Goal: Information Seeking & Learning: Learn about a topic

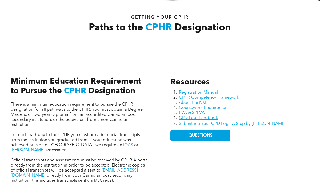
scroll to position [192, 0]
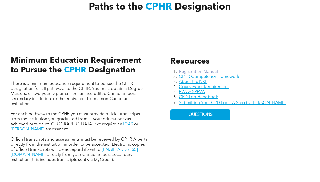
click at [208, 70] on link "Registration Manual" at bounding box center [198, 72] width 39 height 4
click at [185, 82] on link "About the NKE" at bounding box center [193, 82] width 29 height 4
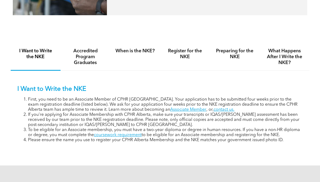
scroll to position [301, 0]
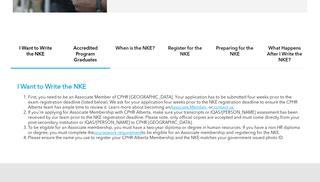
click at [93, 52] on h4 "Accredited Program Graduates" at bounding box center [85, 54] width 40 height 18
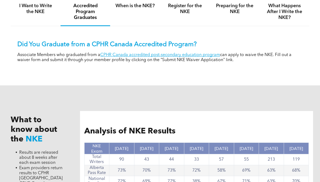
scroll to position [345, 0]
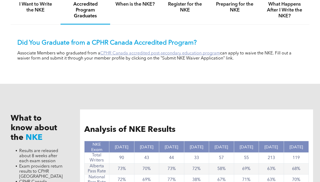
click at [183, 53] on link "CPHR Canada accredited post-secondary education program" at bounding box center [160, 53] width 120 height 4
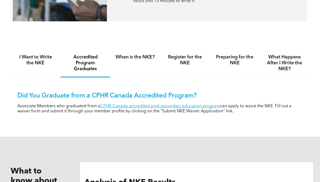
scroll to position [290, 0]
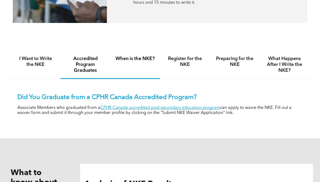
click at [139, 62] on div "When is the NKE?" at bounding box center [135, 65] width 50 height 28
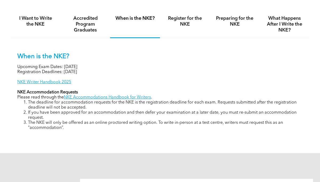
scroll to position [331, 0]
click at [141, 100] on li "The deadline for accommodation requests for the NKE is the registration deadlin…" at bounding box center [165, 105] width 275 height 10
click at [133, 97] on link "NKE Accommodations Handbook for Writers" at bounding box center [107, 97] width 87 height 4
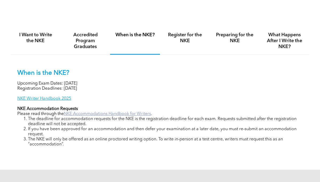
scroll to position [313, 0]
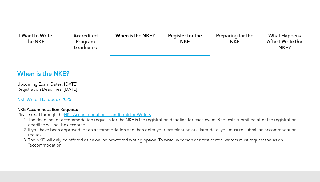
click at [183, 43] on h4 "Register for the NKE" at bounding box center [185, 39] width 40 height 12
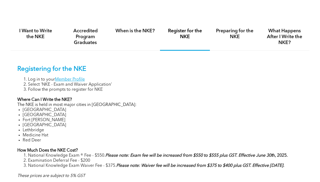
scroll to position [319, 0]
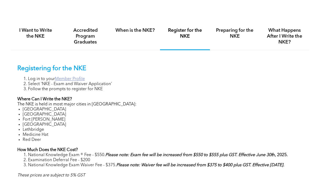
click at [76, 80] on link "Member Profile" at bounding box center [70, 79] width 30 height 4
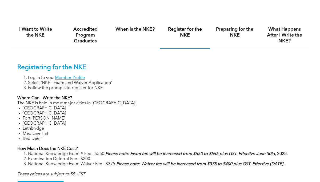
scroll to position [308, 0]
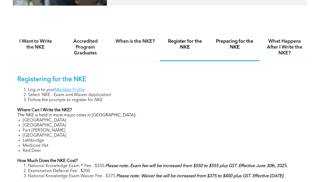
click at [236, 47] on h4 "Preparing for the NKE" at bounding box center [235, 44] width 40 height 12
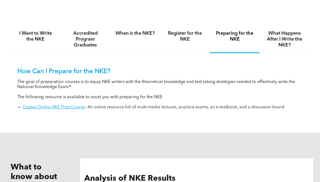
scroll to position [317, 0]
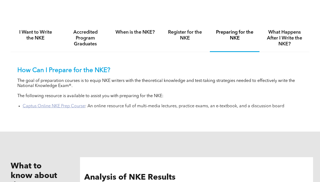
click at [56, 105] on link "Captus Online NKE Prep Course" at bounding box center [54, 106] width 62 height 4
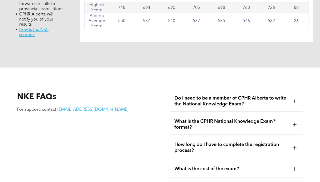
scroll to position [548, 0]
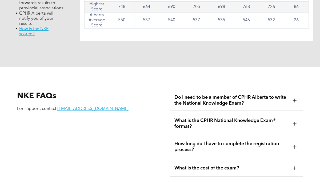
click at [174, 119] on div "What is the CPHR National Knowledge Exam® format?" at bounding box center [236, 123] width 133 height 21
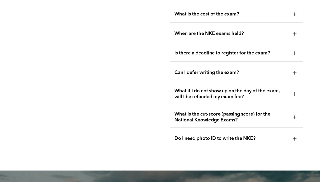
scroll to position [730, 0]
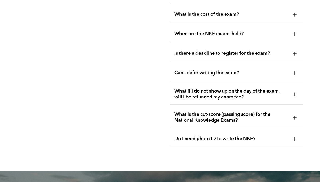
click at [223, 118] on span "What is the cut-score (passing score) for the National Knowledge Exams?" at bounding box center [231, 117] width 114 height 12
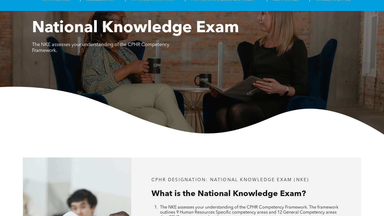
scroll to position [0, 0]
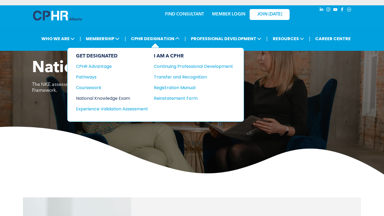
click at [117, 98] on div "National Knowledge Exam" at bounding box center [108, 98] width 65 height 7
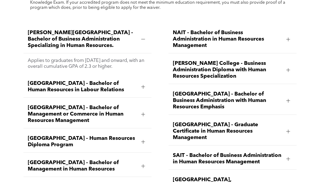
scroll to position [638, 0]
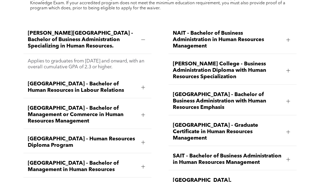
click at [211, 65] on span "[PERSON_NAME] College - Business Administration Diploma with Human Resources Sp…" at bounding box center [227, 70] width 109 height 19
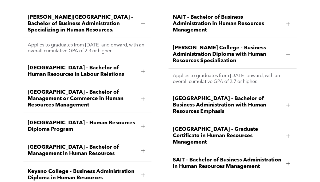
scroll to position [653, 0]
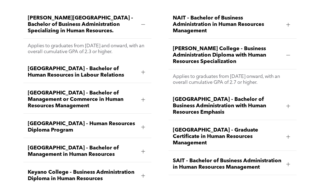
click at [250, 46] on span "[PERSON_NAME] College - Business Administration Diploma with Human Resources Sp…" at bounding box center [227, 55] width 109 height 19
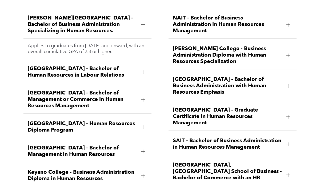
click at [250, 46] on span "[PERSON_NAME] College - Business Administration Diploma with Human Resources Sp…" at bounding box center [227, 55] width 109 height 19
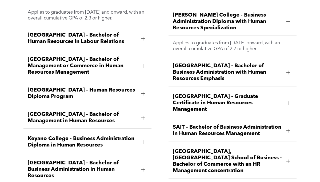
scroll to position [687, 0]
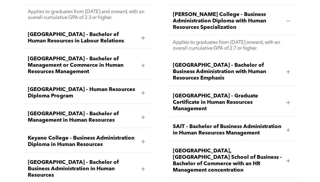
click at [239, 39] on p "Applies to graduates from May 2018 onward, with an overall cumulative GPA of 2.…" at bounding box center [232, 45] width 119 height 12
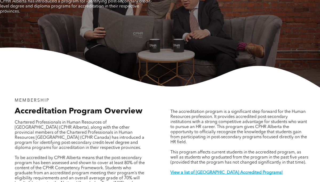
scroll to position [0, 0]
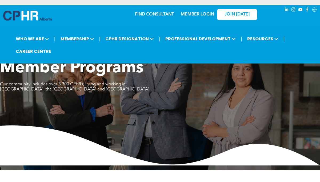
click at [199, 14] on link "MEMBER LOGIN" at bounding box center [197, 14] width 33 height 4
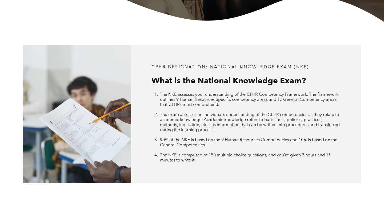
scroll to position [157, 0]
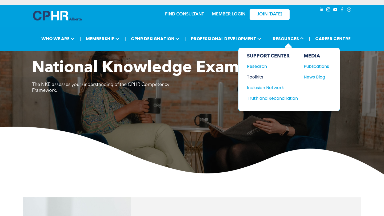
click at [261, 78] on div "Toolkits" at bounding box center [270, 77] width 46 height 7
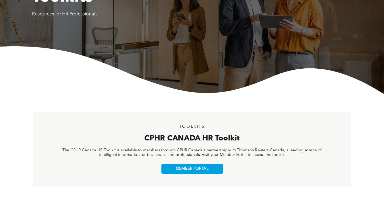
scroll to position [95, 0]
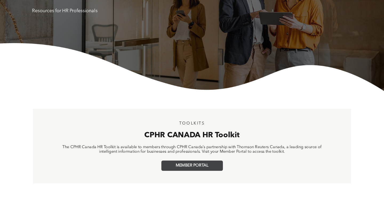
click at [195, 165] on span "MEMBER PORTAL" at bounding box center [192, 166] width 33 height 5
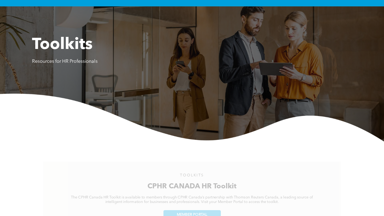
scroll to position [0, 0]
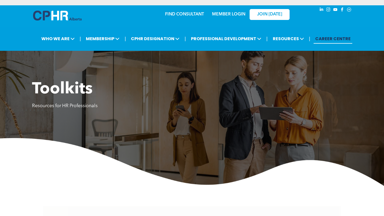
click at [320, 39] on link "CAREER CENTRE" at bounding box center [333, 39] width 39 height 10
